Goal: Find specific page/section: Find specific page/section

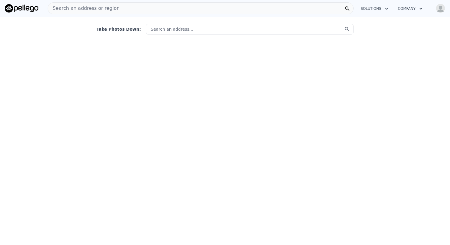
click at [175, 29] on input "text" at bounding box center [250, 29] width 208 height 11
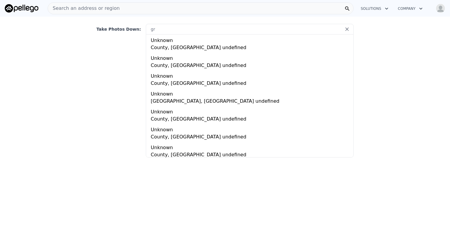
type input "g"
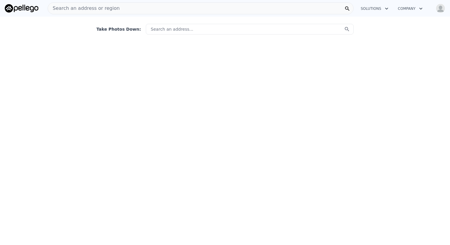
click at [190, 26] on input "text" at bounding box center [250, 29] width 208 height 11
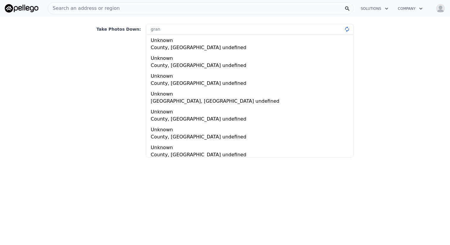
type input "grant"
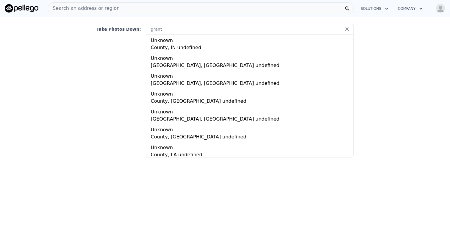
click at [184, 30] on input "grant" at bounding box center [250, 29] width 208 height 11
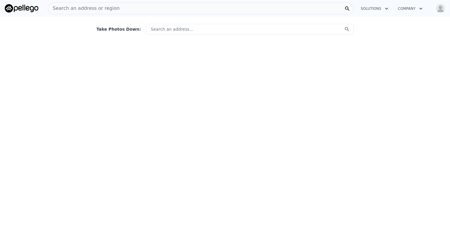
click at [160, 26] on input "text" at bounding box center [250, 29] width 208 height 11
type input "gemza"
